Goal: Information Seeking & Learning: Learn about a topic

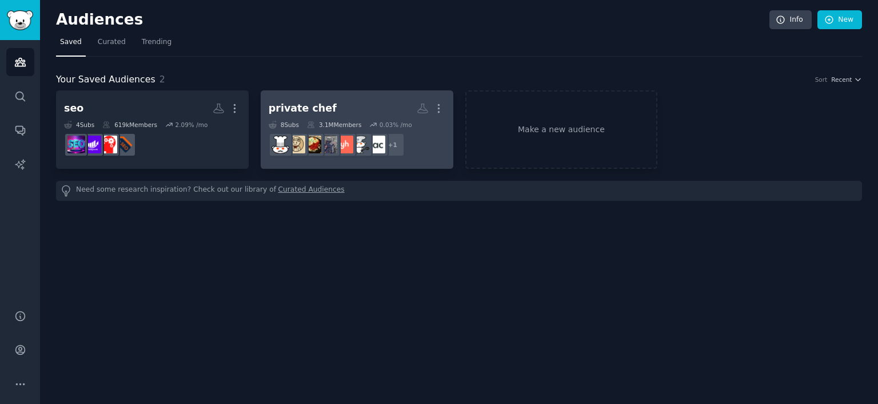
click at [380, 106] on h2 "private chef More" at bounding box center [357, 108] width 177 height 20
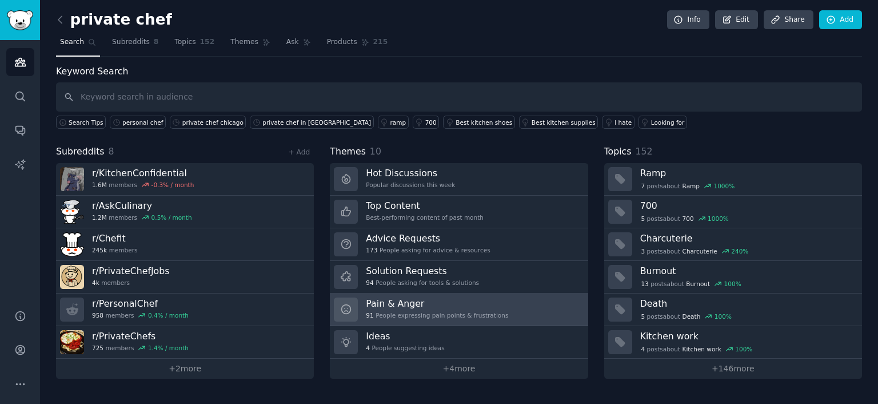
click at [434, 298] on h3 "Pain & Anger" at bounding box center [437, 303] width 142 height 12
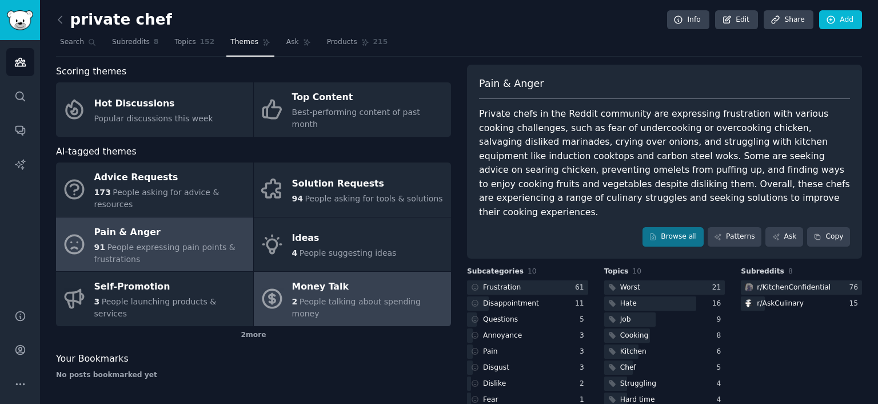
click at [302, 297] on span "People talking about spending money" at bounding box center [356, 307] width 129 height 21
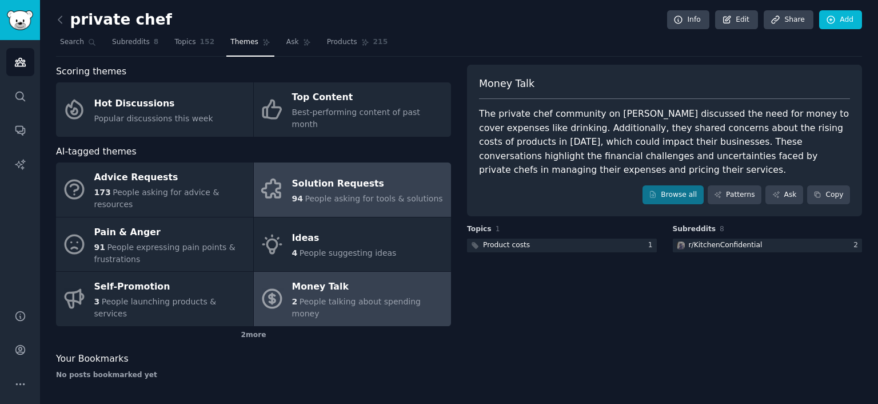
click at [370, 194] on span "People asking for tools & solutions" at bounding box center [374, 198] width 138 height 9
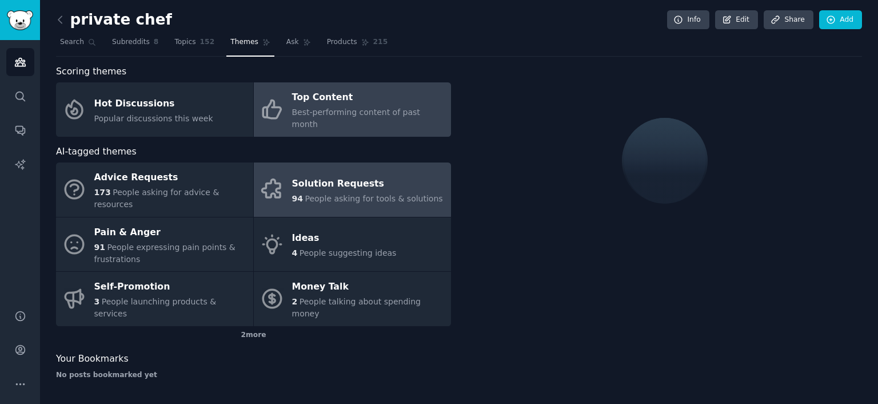
click at [313, 114] on span "Best-performing content of past month" at bounding box center [356, 117] width 128 height 21
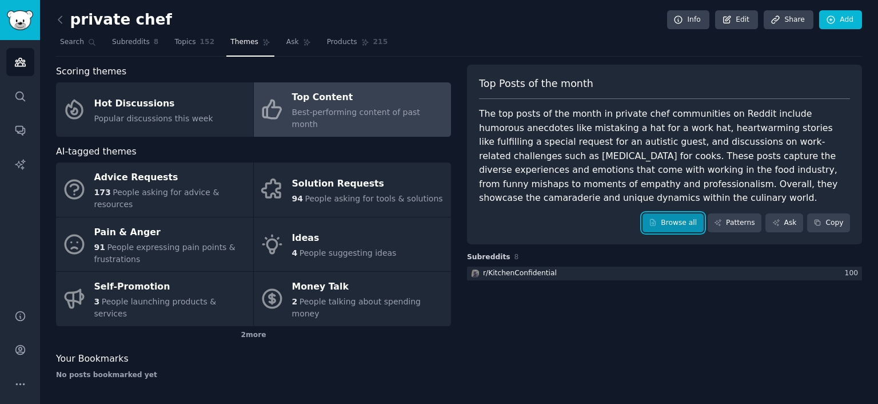
click at [689, 213] on link "Browse all" at bounding box center [673, 222] width 61 height 19
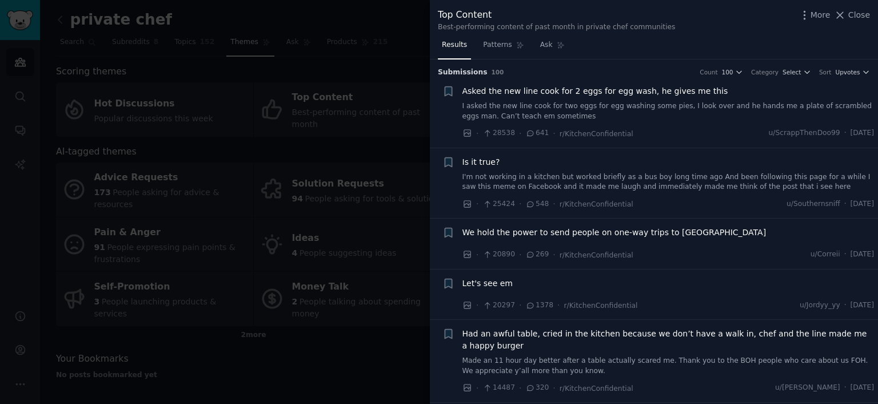
click at [344, 294] on div at bounding box center [439, 202] width 878 height 404
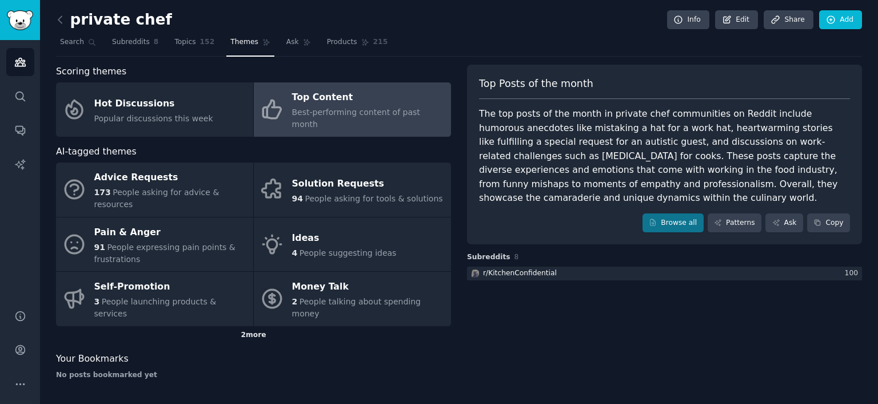
click at [250, 326] on div "2 more" at bounding box center [253, 335] width 395 height 18
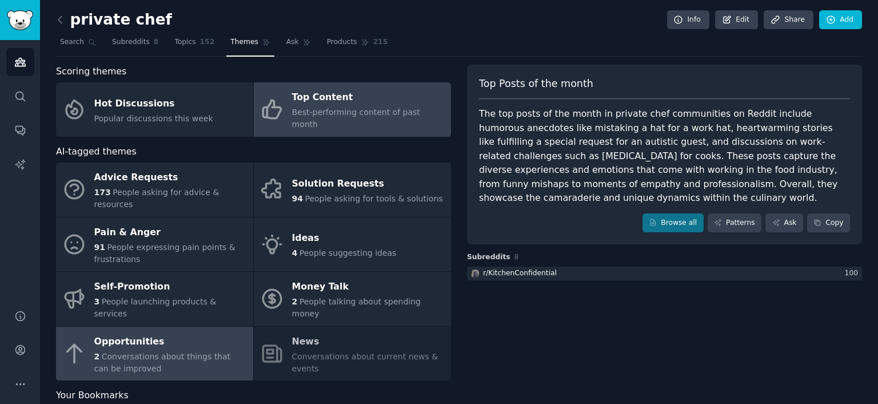
click at [213, 332] on div "Opportunities" at bounding box center [170, 341] width 153 height 18
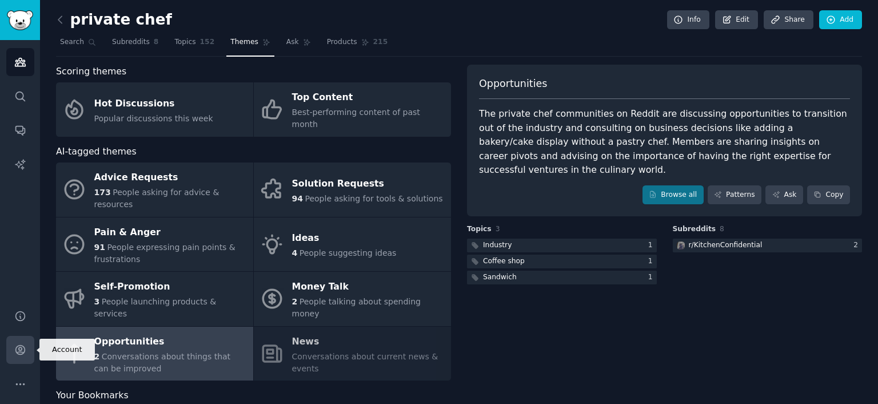
click at [16, 344] on icon "Sidebar" at bounding box center [20, 350] width 12 height 12
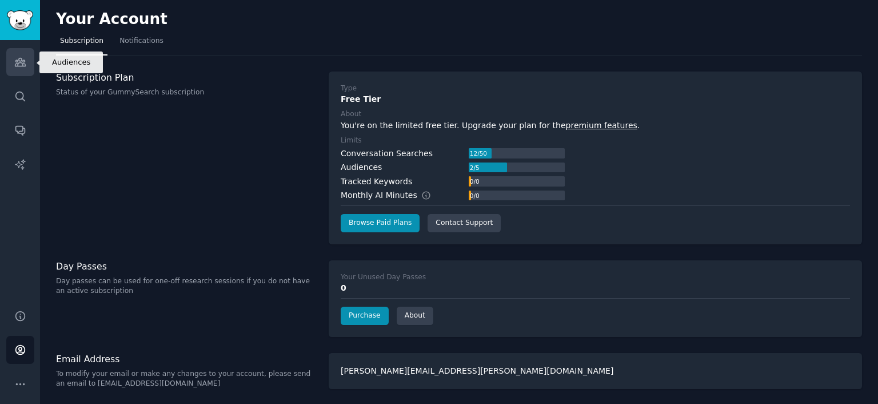
click at [7, 59] on link "Audiences" at bounding box center [20, 62] width 28 height 28
